Goal: Task Accomplishment & Management: Manage account settings

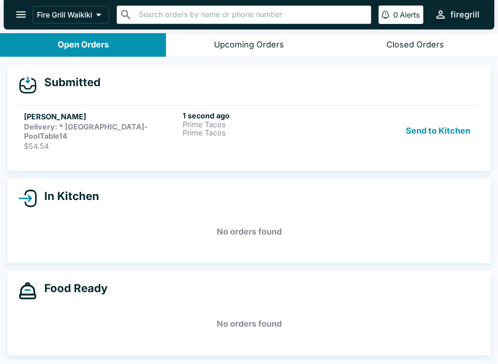
click at [263, 138] on div "1 second ago Prime Tacos Prime Tacos" at bounding box center [259, 131] width 155 height 40
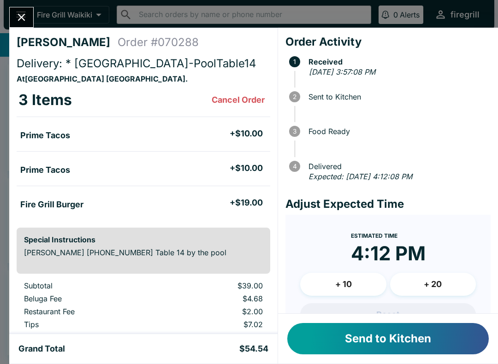
click at [403, 336] on button "Send to Kitchen" at bounding box center [387, 338] width 201 height 31
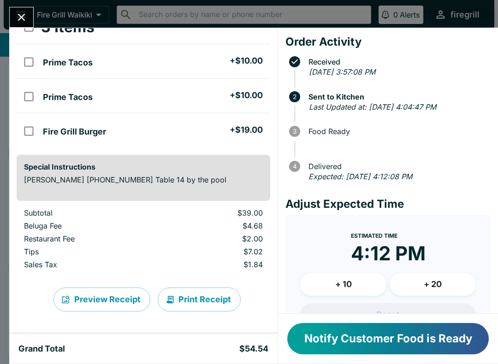
scroll to position [73, 0]
click at [27, 18] on icon "Close" at bounding box center [21, 17] width 12 height 12
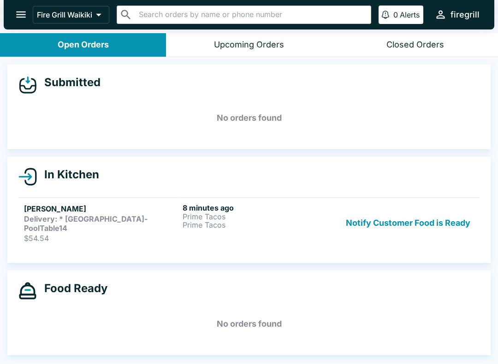
click at [68, 234] on p "$54.54" at bounding box center [101, 238] width 155 height 9
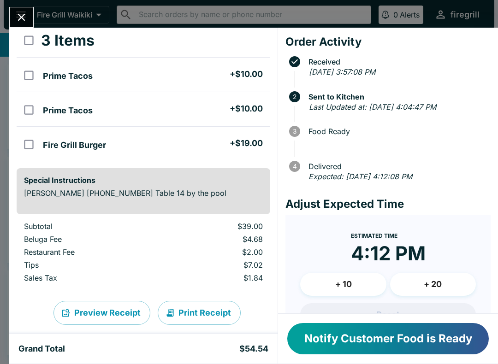
scroll to position [60, 0]
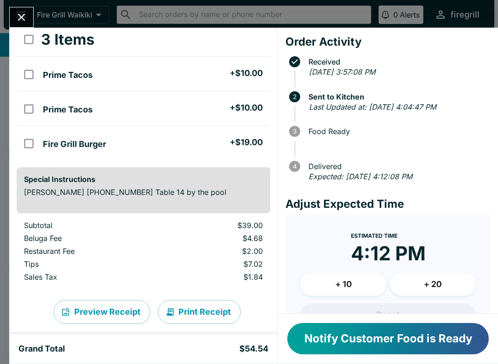
click at [334, 281] on button "+ 10" at bounding box center [343, 284] width 86 height 23
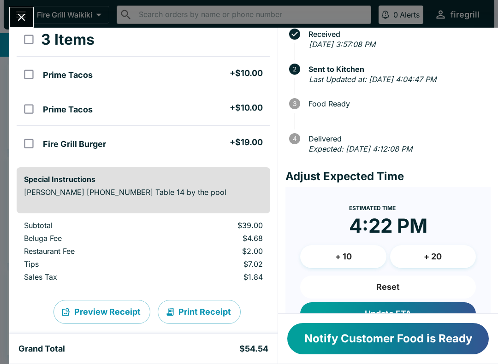
scroll to position [24, 0]
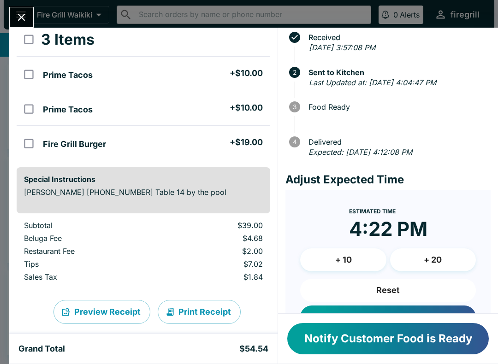
click at [19, 18] on icon "Close" at bounding box center [21, 17] width 12 height 12
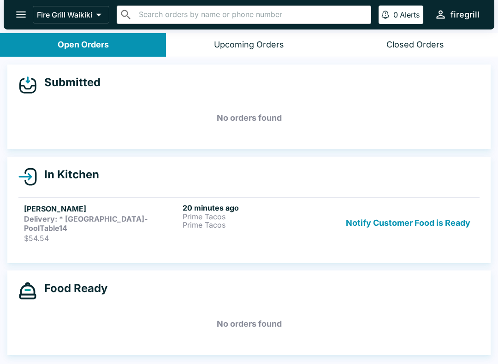
click at [55, 182] on div "In Kitchen" at bounding box center [248, 177] width 461 height 18
click at [65, 213] on h5 "[PERSON_NAME]" at bounding box center [101, 208] width 155 height 11
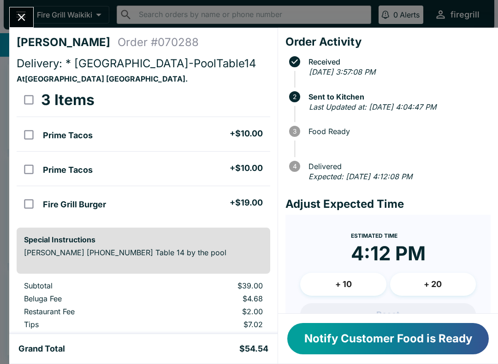
click at [6, 12] on div "[PERSON_NAME] Order # 070288 Delivery: * [GEOGRAPHIC_DATA]-PoolTable14 At [GEOG…" at bounding box center [249, 182] width 498 height 364
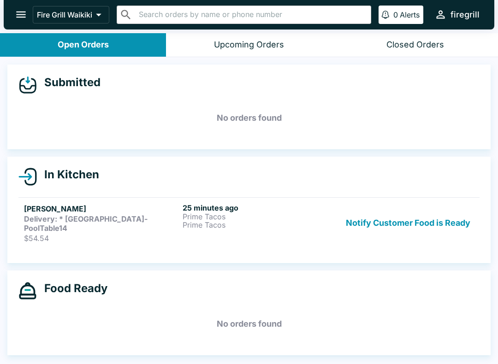
click at [456, 217] on button "Notify Customer Food is Ready" at bounding box center [408, 223] width 132 height 40
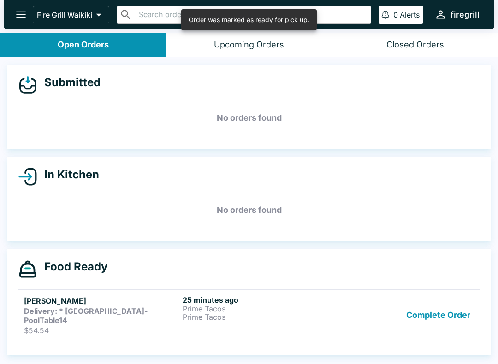
scroll to position [1, 0]
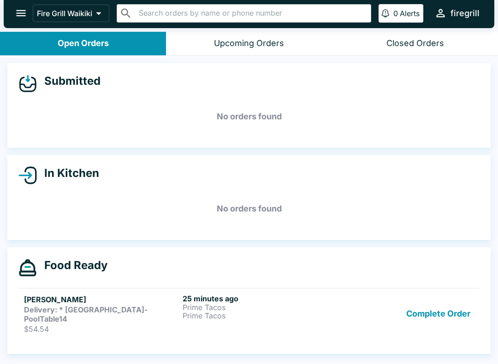
click at [414, 310] on button "Complete Order" at bounding box center [437, 314] width 71 height 40
